Goal: Task Accomplishment & Management: Manage account settings

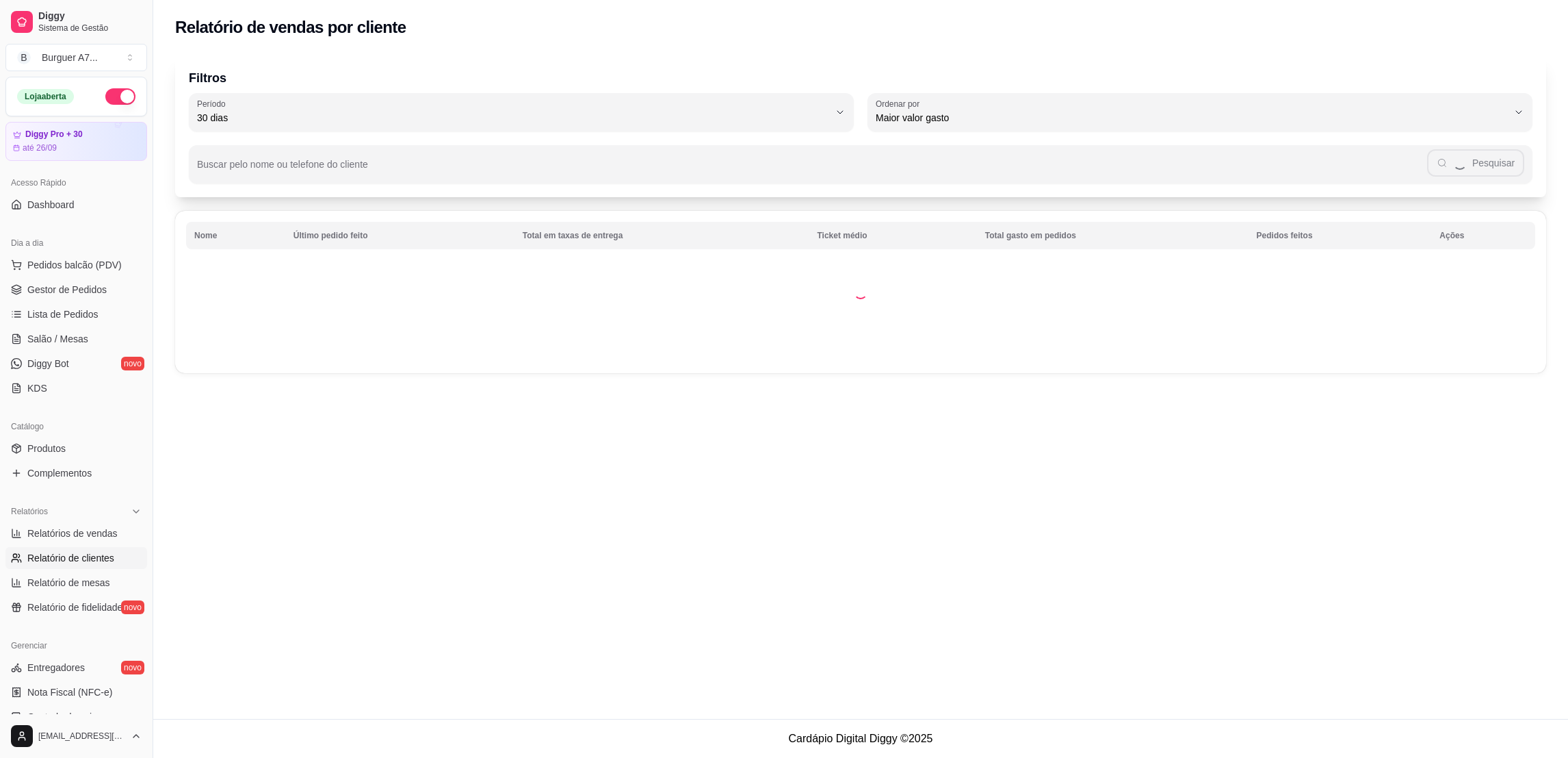
select select "30"
select select "HIGHEST_TOTAL_SPENT_WITH_ORDERS"
click at [99, 526] on span "Relatórios de vendas" at bounding box center [72, 533] width 90 height 14
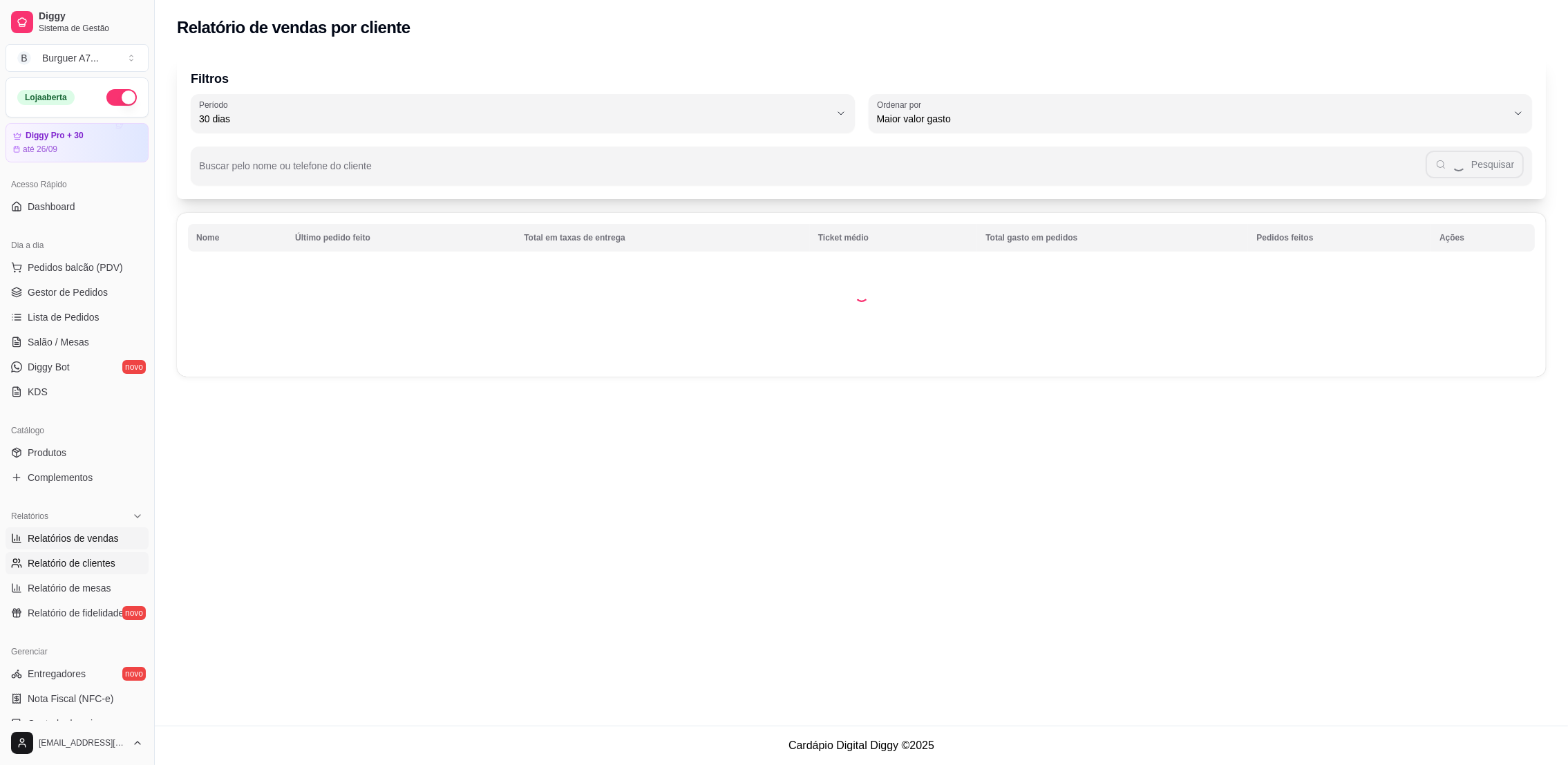
select select "ALL"
select select "0"
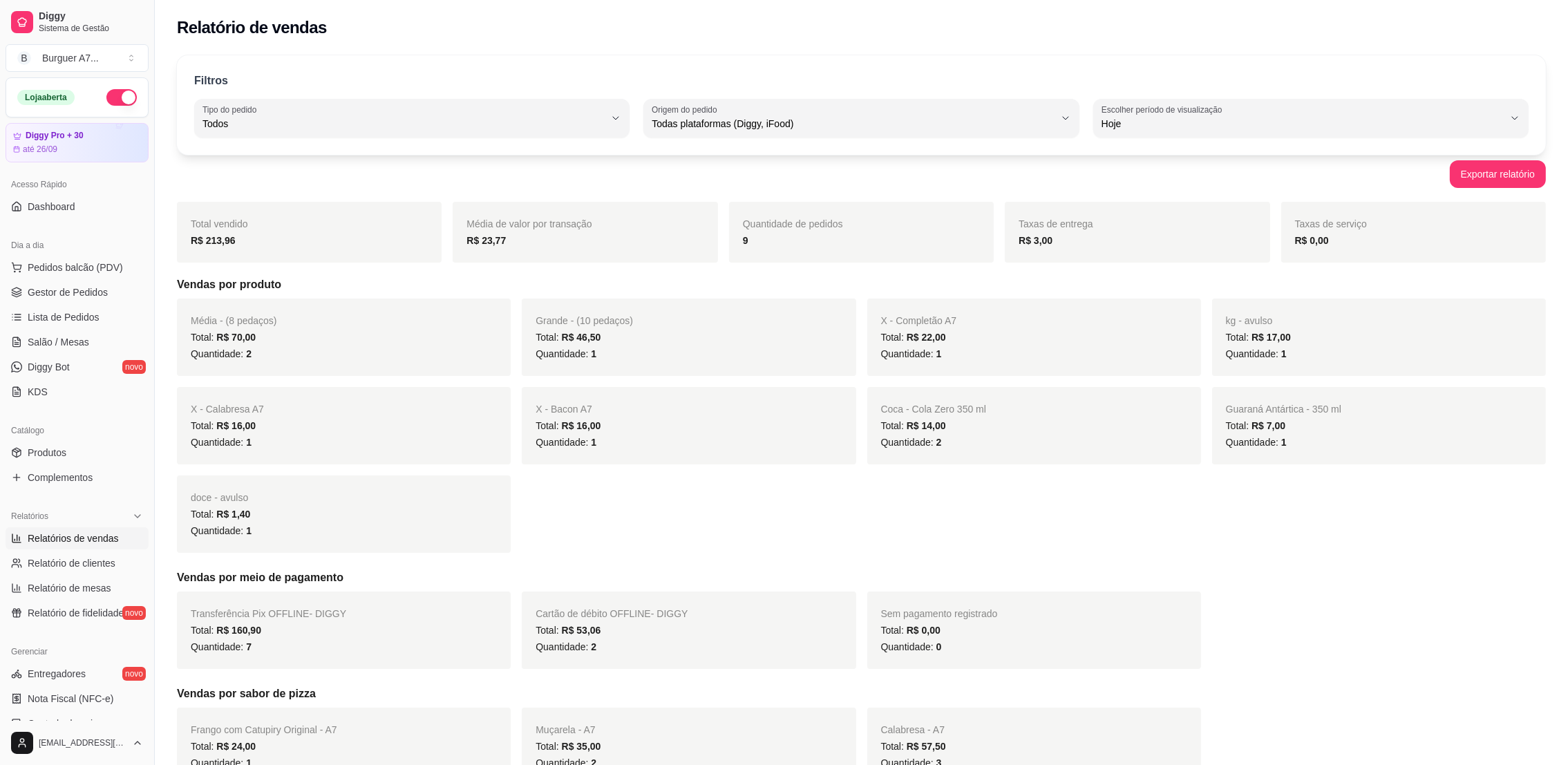
click at [94, 304] on ul "Pedidos balcão (PDV) Gestor de Pedidos Lista de Pedidos Salão / Mesas Diggy Bot…" at bounding box center [76, 329] width 143 height 146
click at [102, 295] on span "Gestor de Pedidos" at bounding box center [68, 292] width 81 height 14
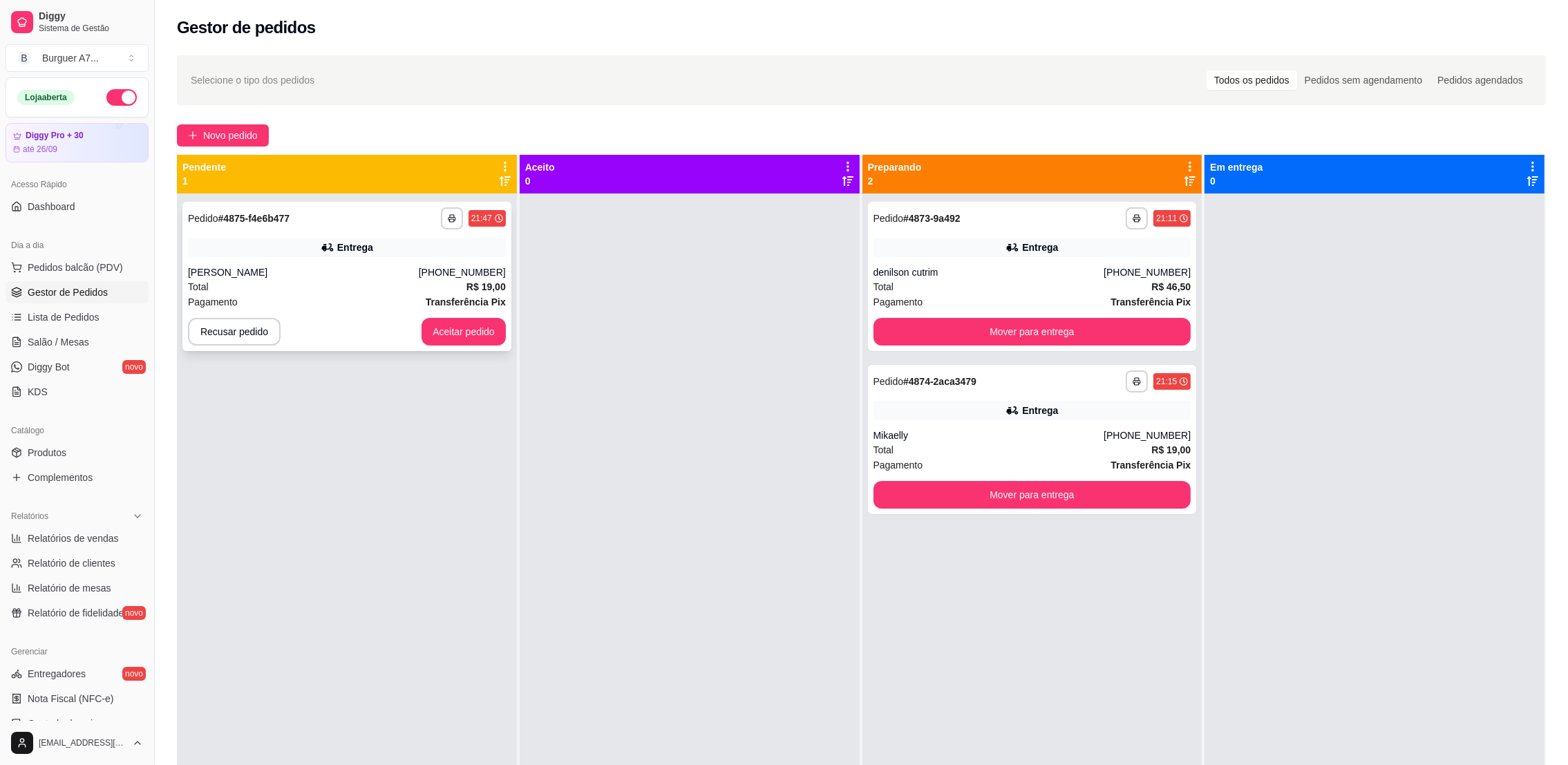
click at [269, 269] on div "[PERSON_NAME]" at bounding box center [302, 272] width 230 height 14
click at [462, 329] on button "Aceitar pedido" at bounding box center [464, 332] width 84 height 27
click at [471, 287] on strong "R$ 19,00" at bounding box center [486, 286] width 39 height 11
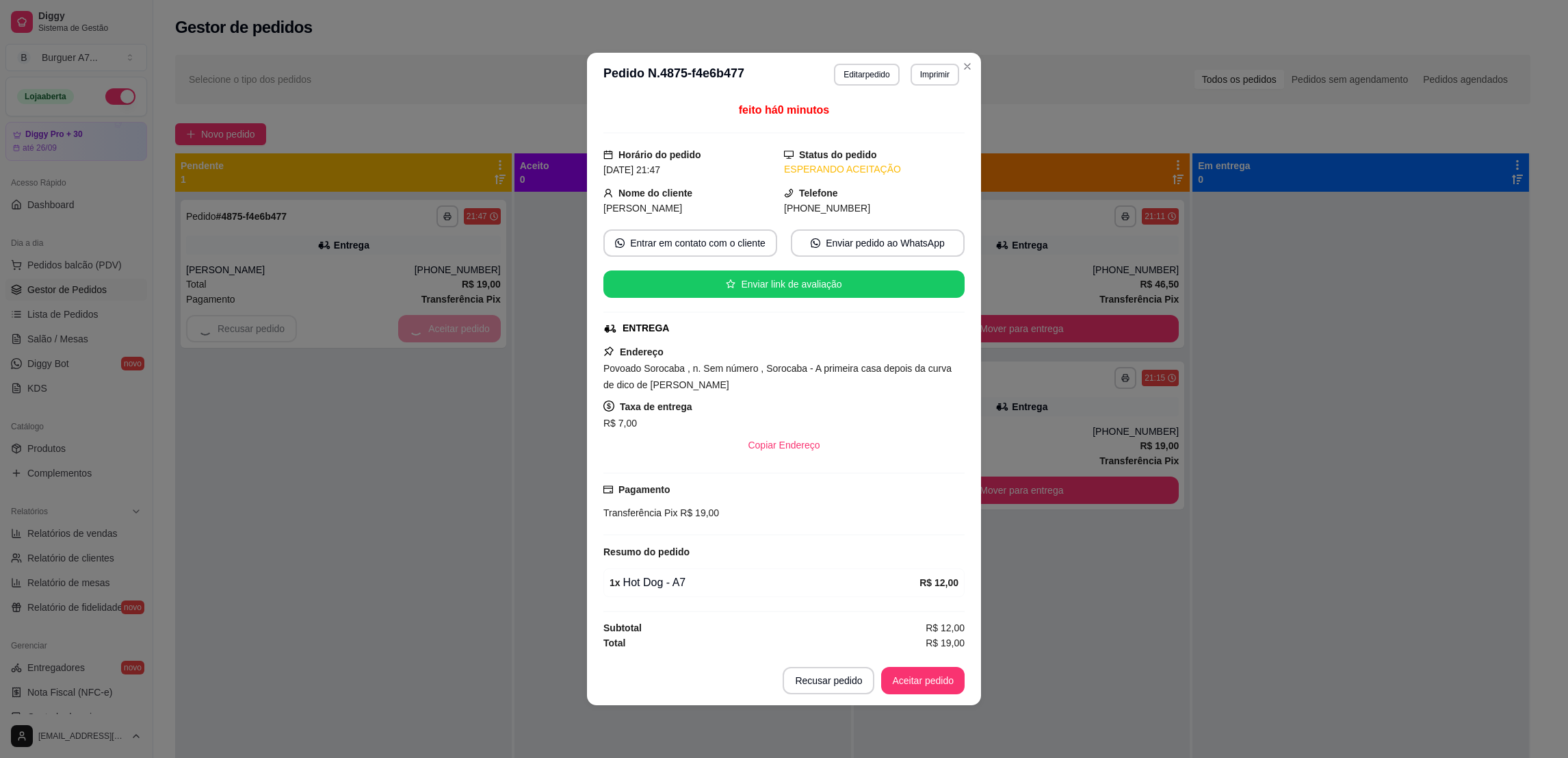
click at [918, 86] on header "**********" at bounding box center [784, 75] width 395 height 44
click at [921, 77] on button "Imprimir" at bounding box center [935, 74] width 48 height 21
click at [919, 132] on div "Escolha a impressora Impressora - CELULAR" at bounding box center [906, 112] width 119 height 47
